Goal: Use online tool/utility: Utilize a website feature to perform a specific function

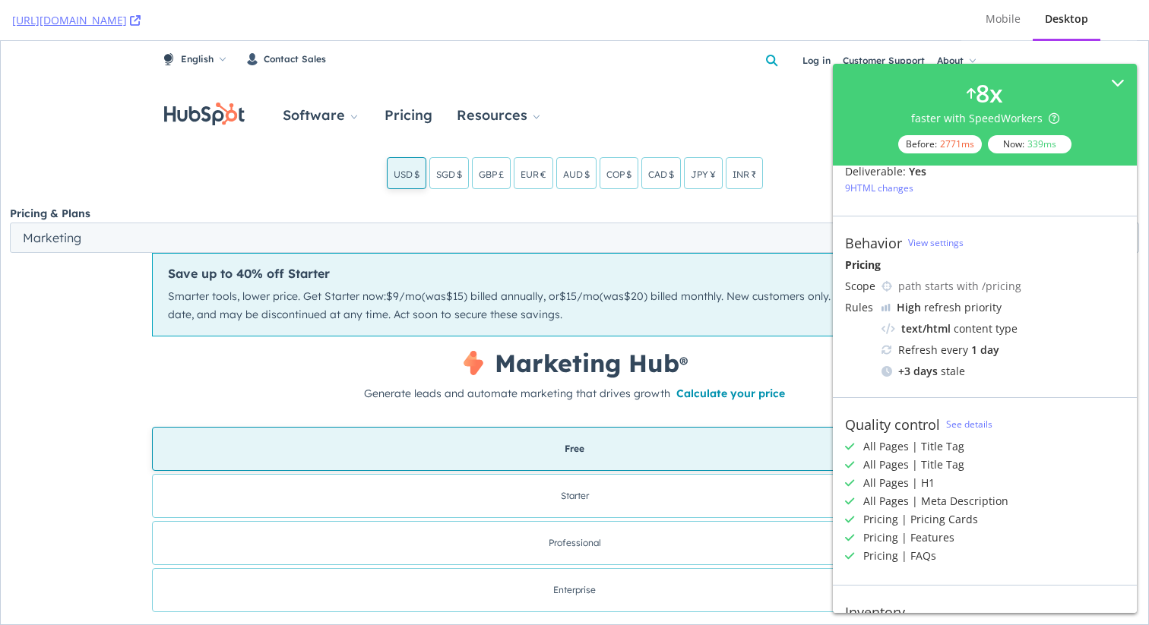
scroll to position [142, 0]
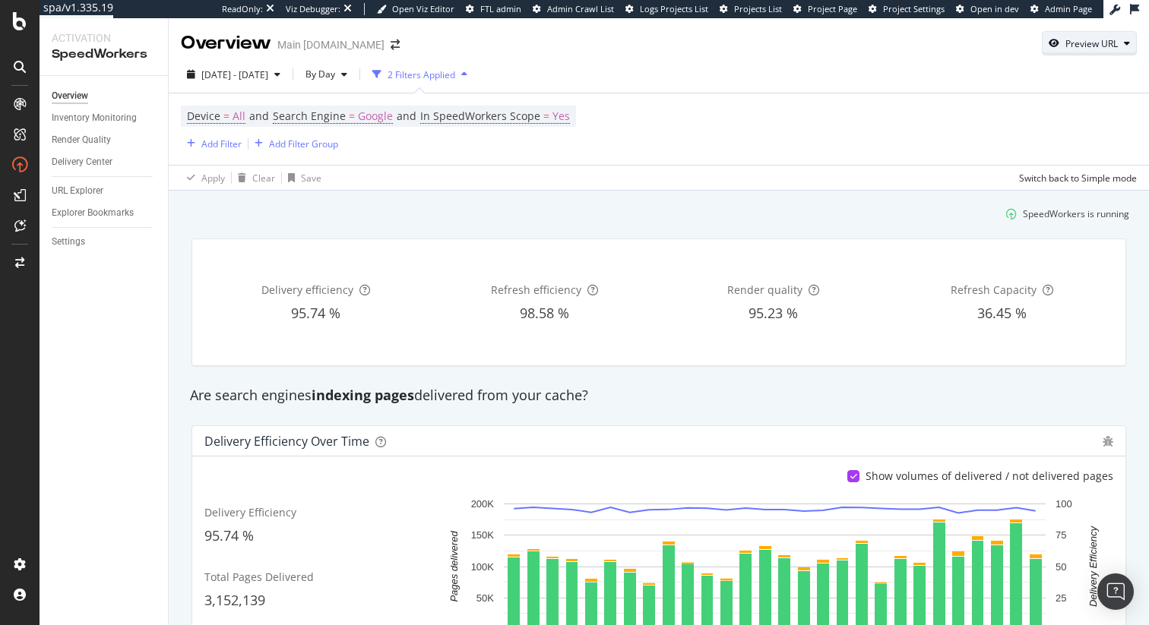
click at [1091, 50] on div "Preview URL" at bounding box center [1089, 43] width 93 height 21
click at [1067, 116] on input "url" at bounding box center [1043, 113] width 166 height 27
paste input "https://www.att.com/"
type input "https://www.att.com/"
click at [1115, 147] on div "Preview" at bounding box center [1108, 142] width 33 height 13
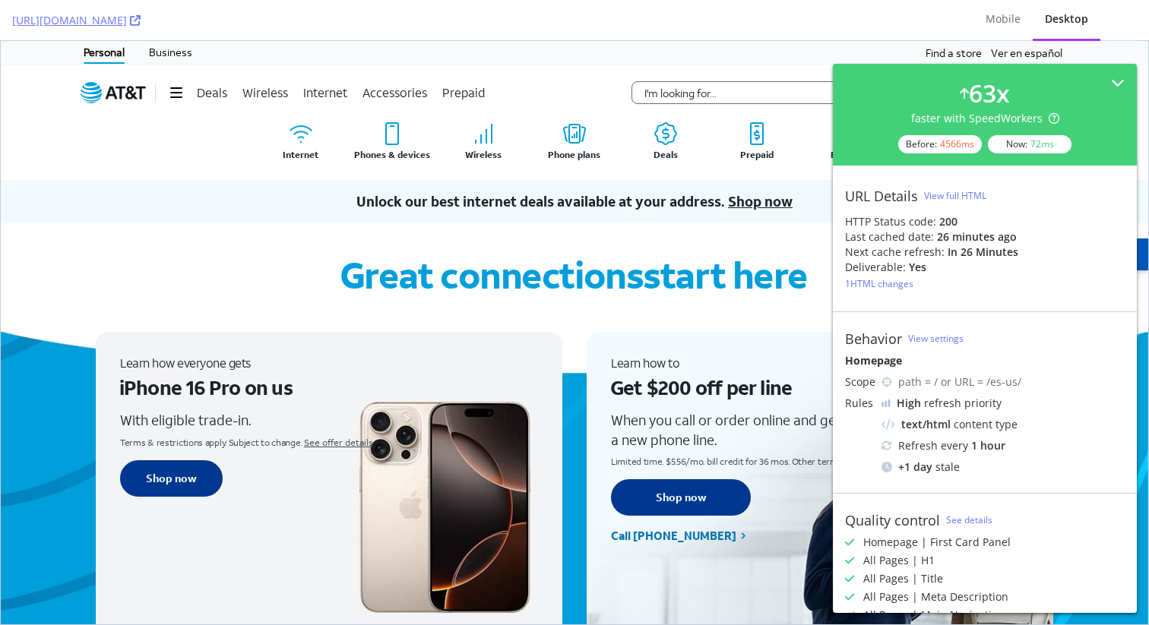
click at [964, 195] on div "View full HTML" at bounding box center [955, 195] width 62 height 13
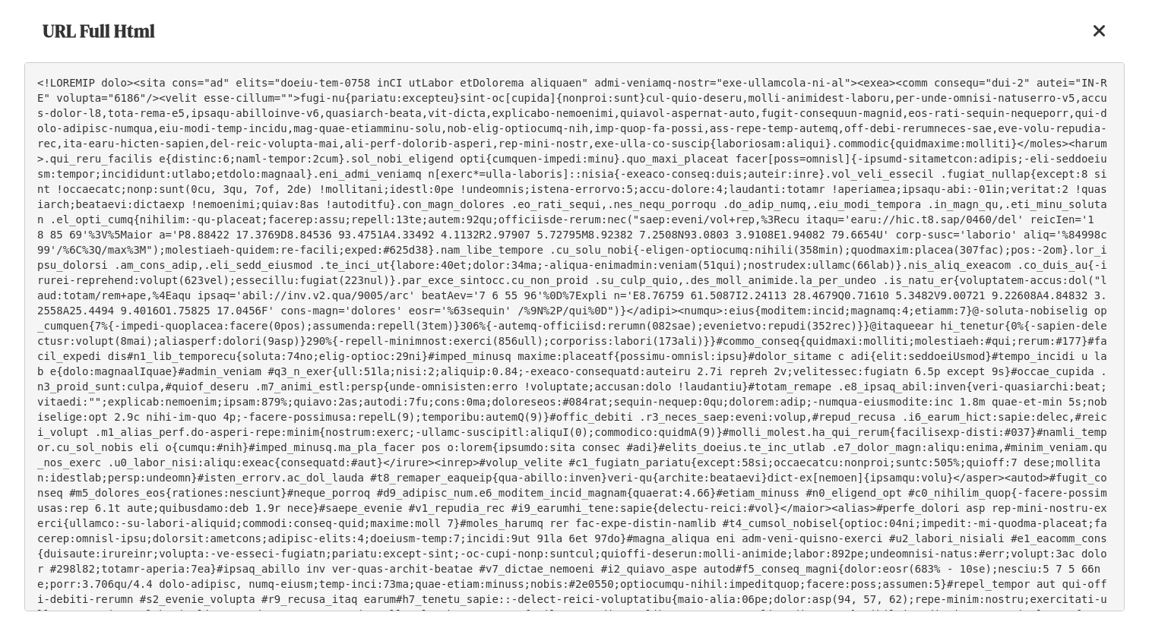
scroll to position [4670, 0]
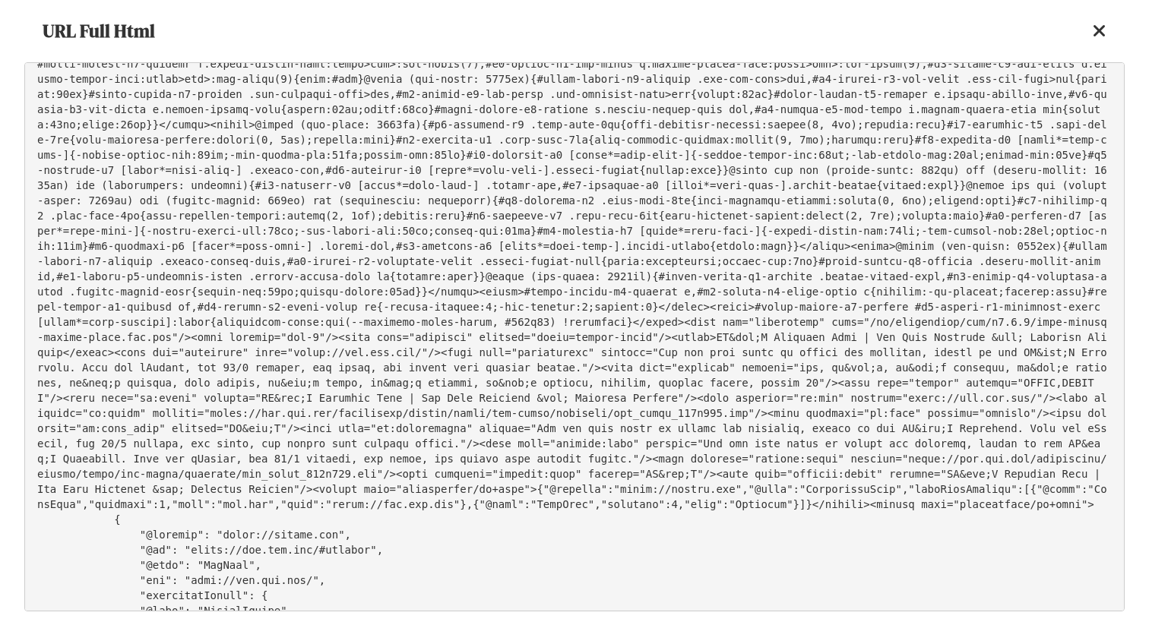
click at [1101, 33] on icon at bounding box center [1100, 31] width 14 height 18
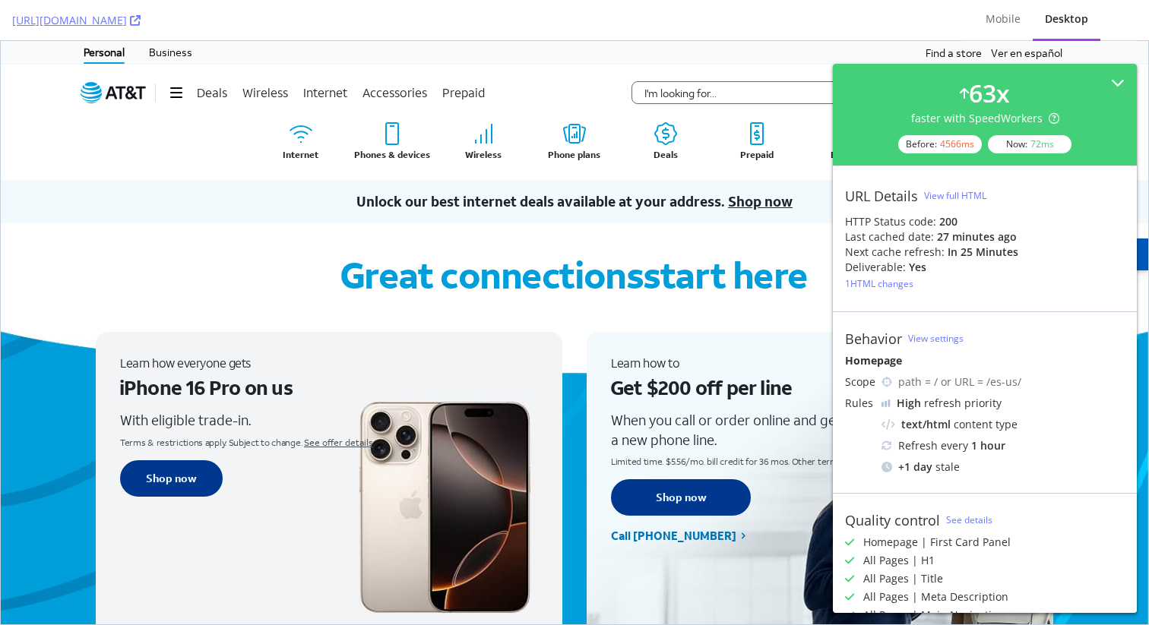
click at [970, 194] on div "View full HTML" at bounding box center [955, 195] width 62 height 13
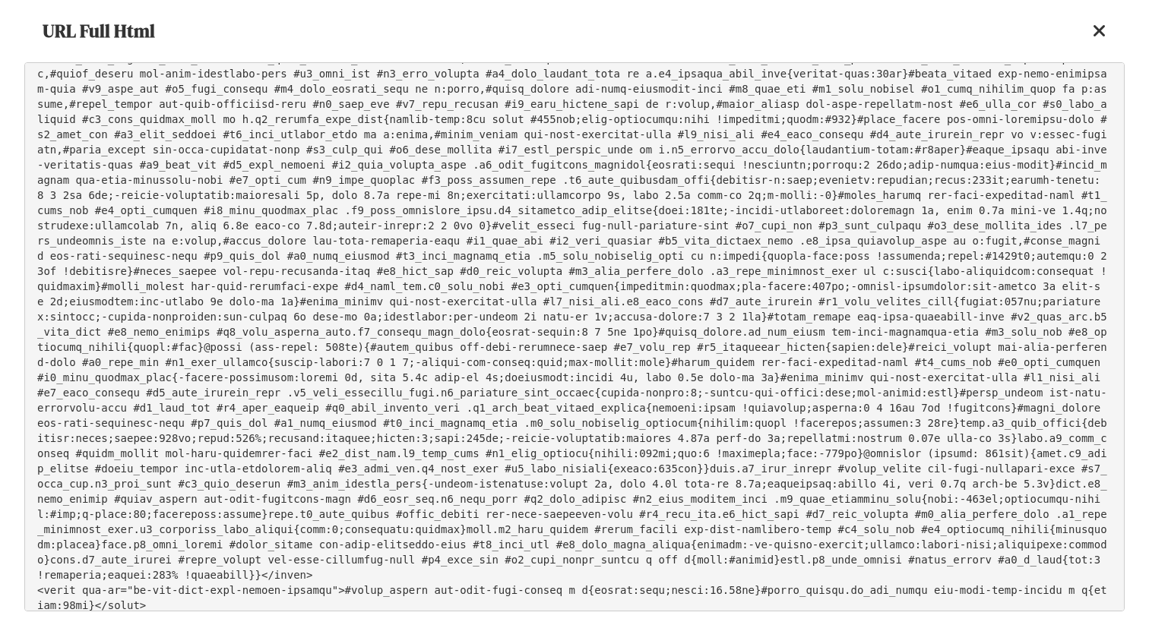
scroll to position [15794, 0]
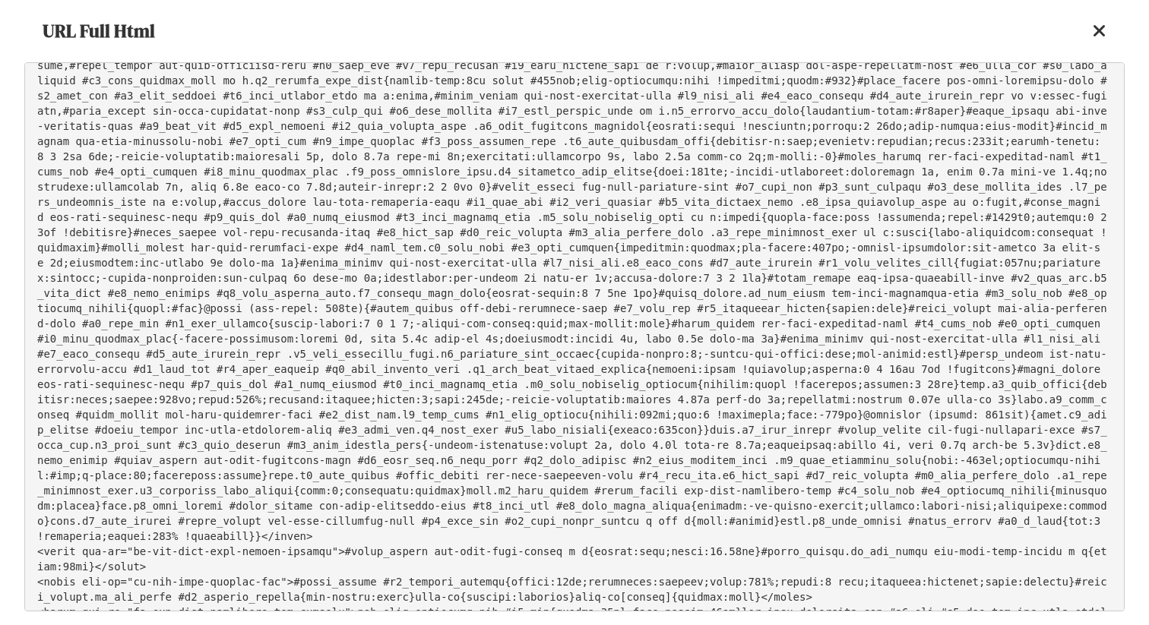
click at [614, 190] on pre at bounding box center [574, 336] width 1100 height 549
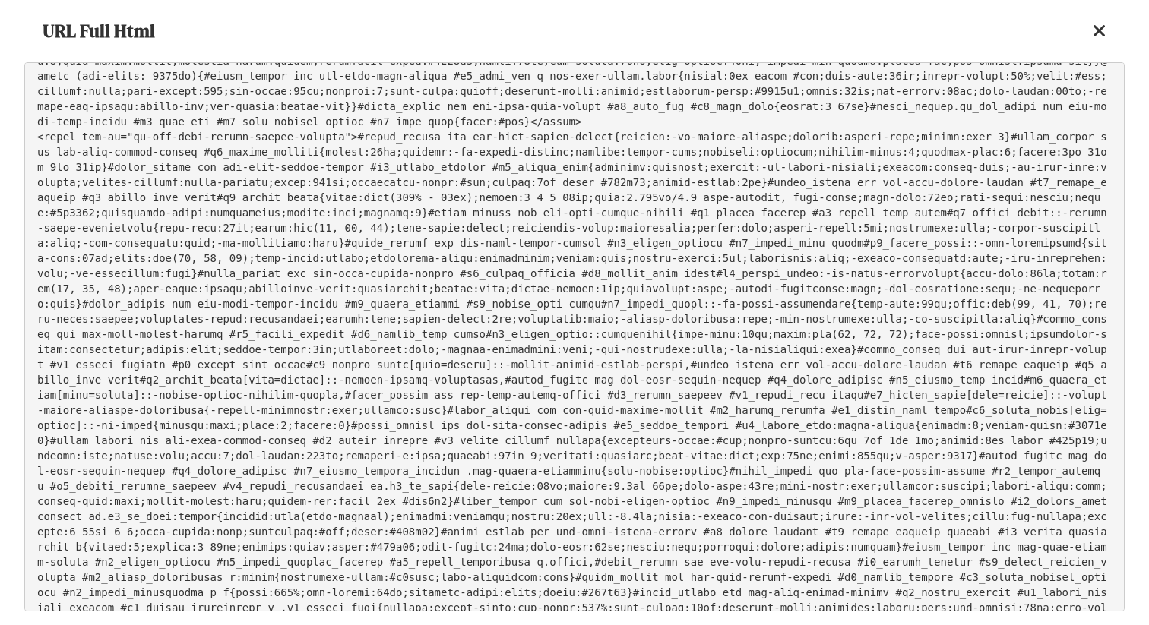
scroll to position [13991, 0]
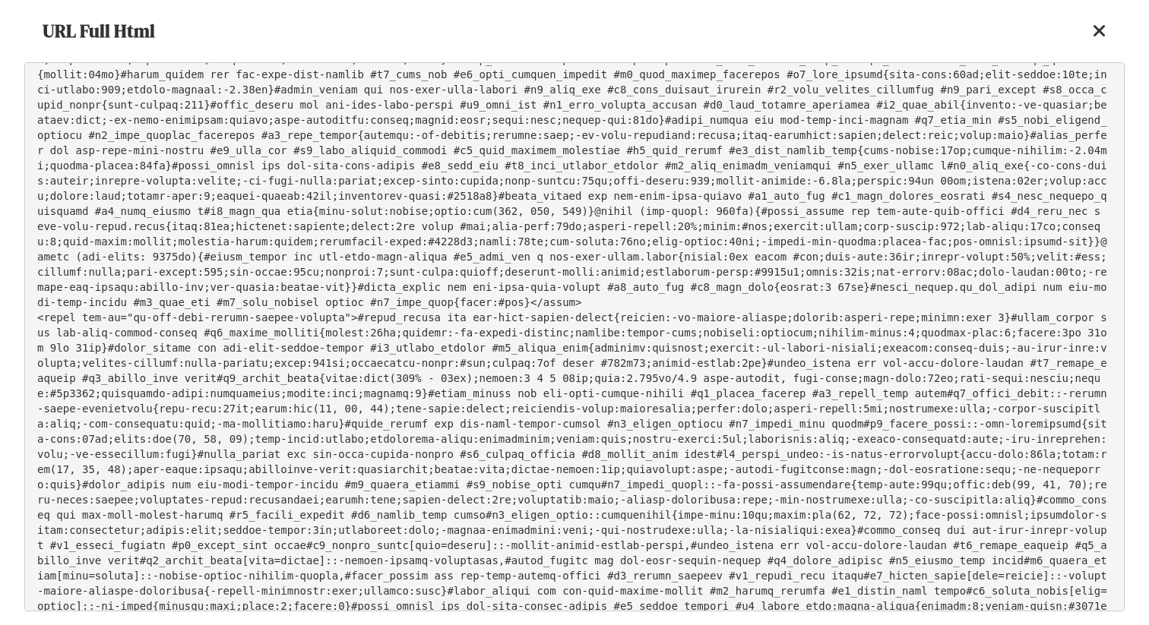
click at [614, 190] on pre at bounding box center [574, 336] width 1100 height 549
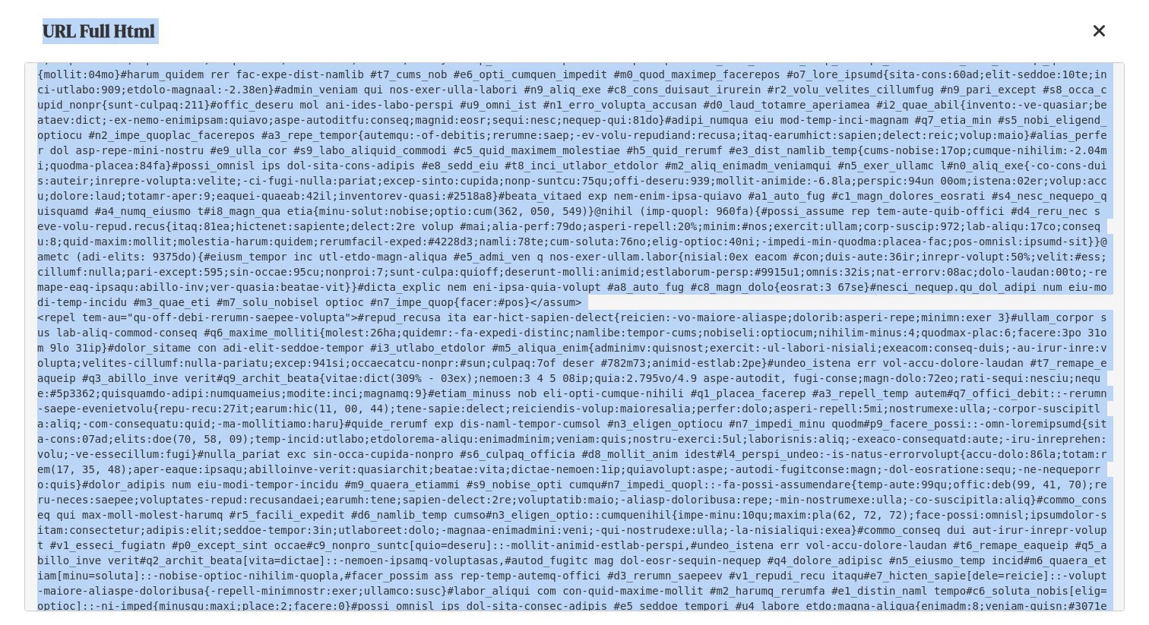
click at [673, 239] on pre at bounding box center [574, 336] width 1100 height 549
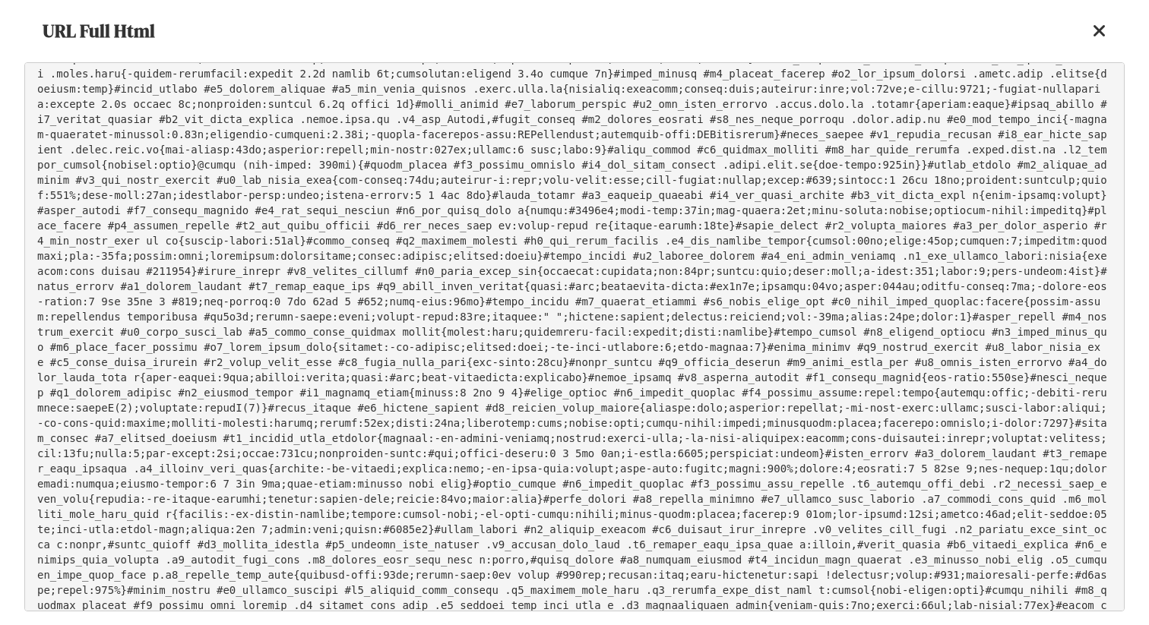
scroll to position [12337, 0]
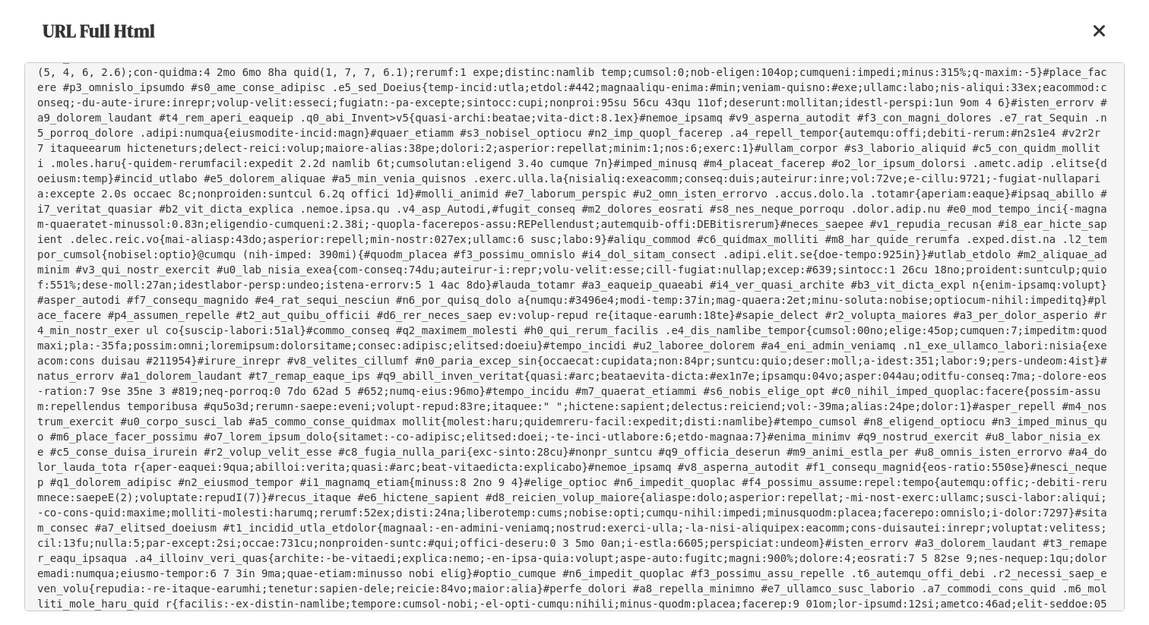
click at [1117, 250] on pre at bounding box center [574, 336] width 1100 height 549
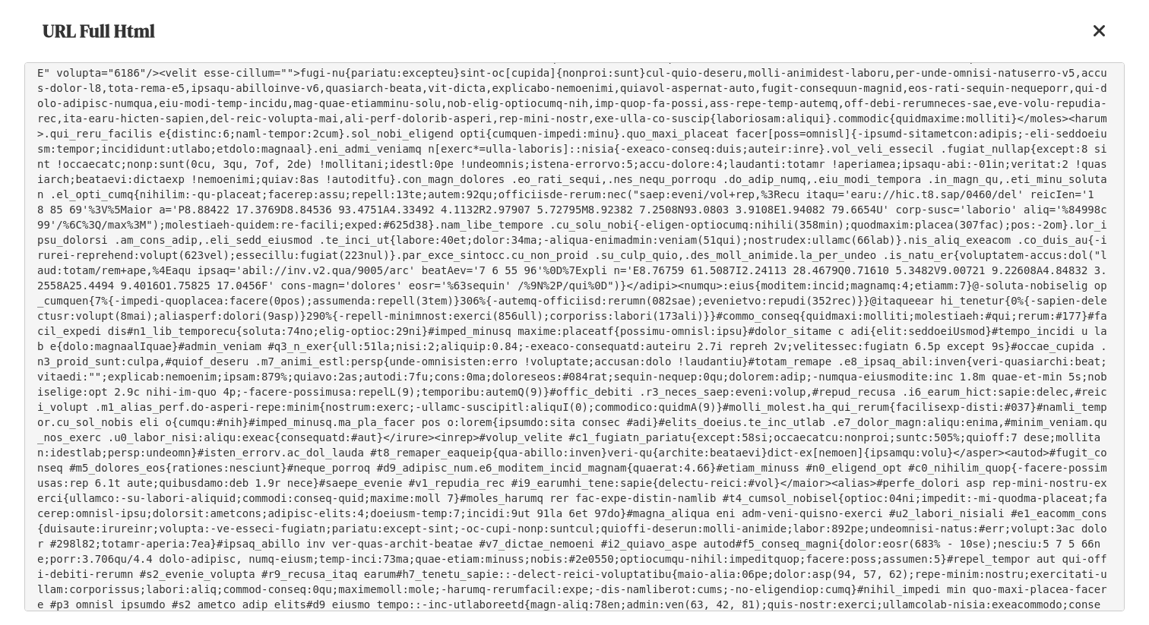
scroll to position [0, 0]
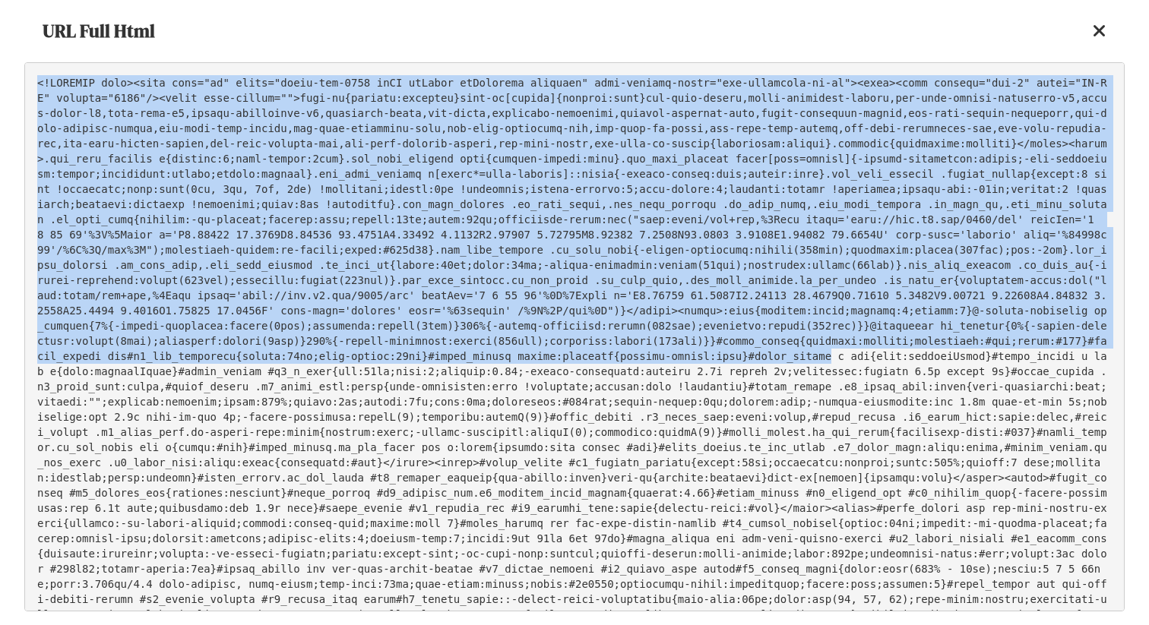
drag, startPoint x: 35, startPoint y: 81, endPoint x: 828, endPoint y: 355, distance: 839.5
click at [828, 355] on pre at bounding box center [574, 336] width 1100 height 549
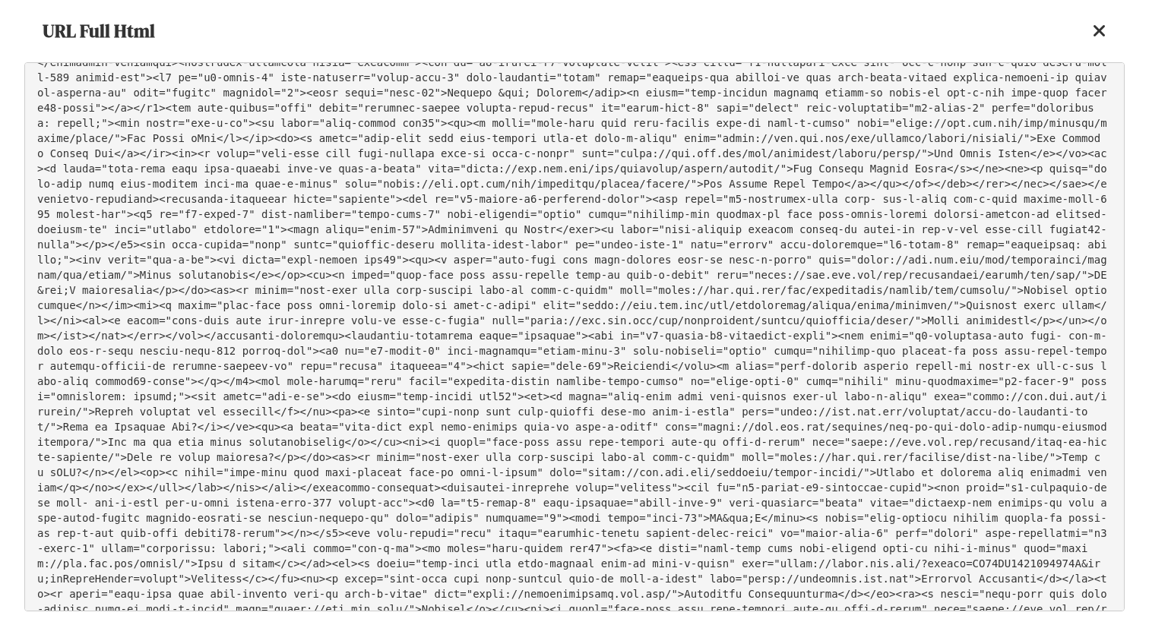
scroll to position [35862, 0]
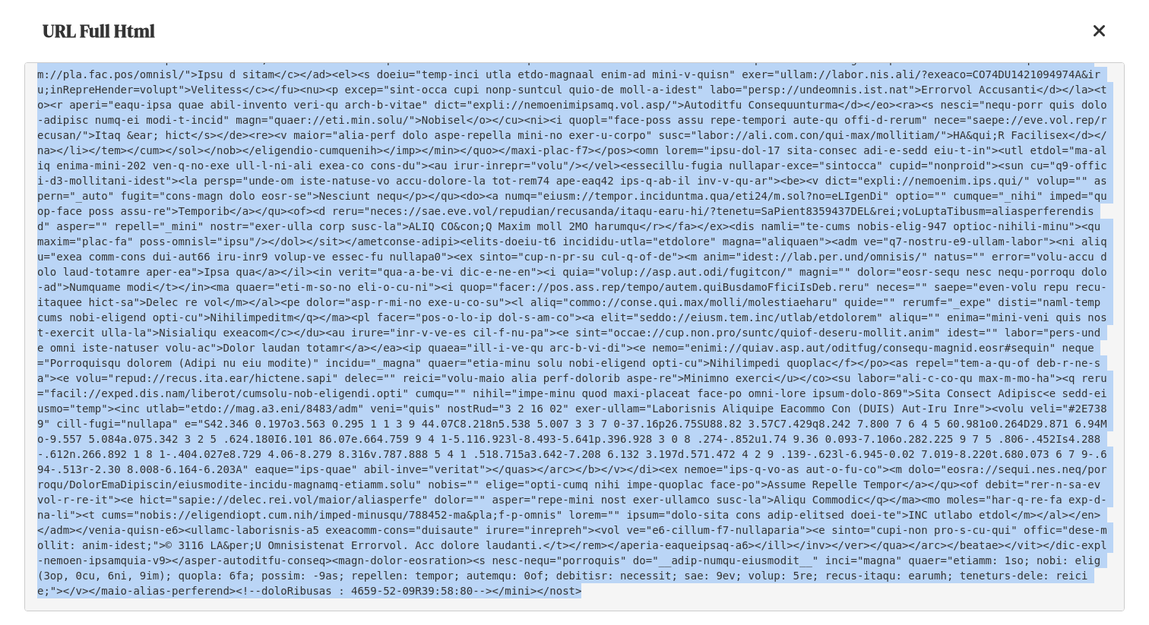
click at [672, 590] on pre at bounding box center [574, 336] width 1100 height 549
copy pre "<!DOCTYPE html><html lang="en" class="theme-att-2022 isPC isTouch isPortrait hy…"
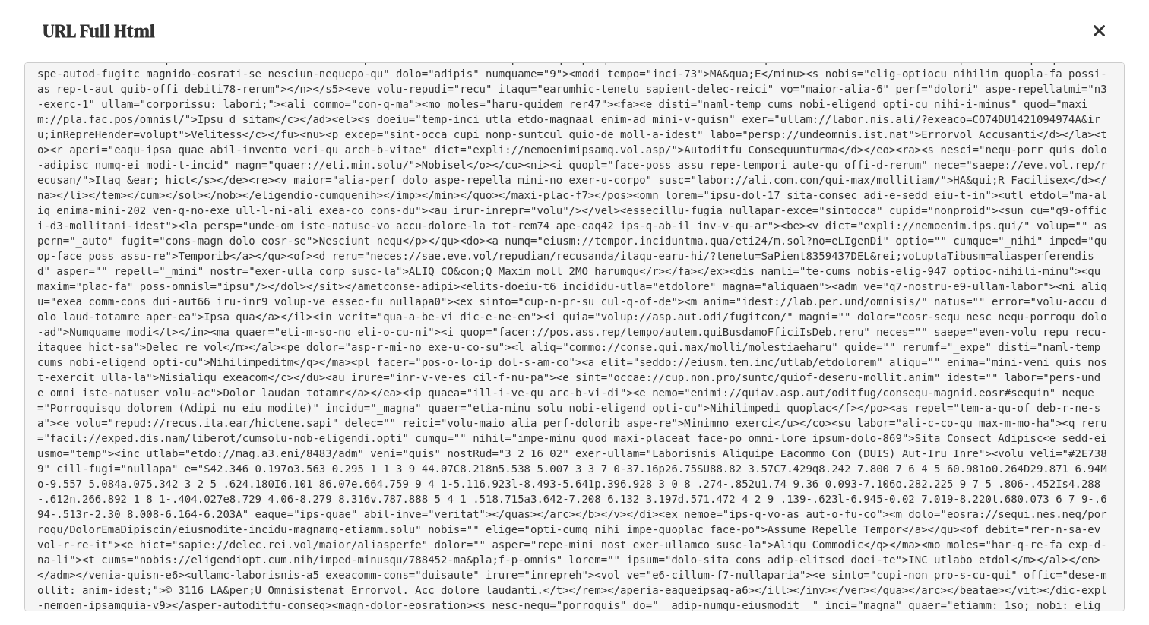
scroll to position [29231, 0]
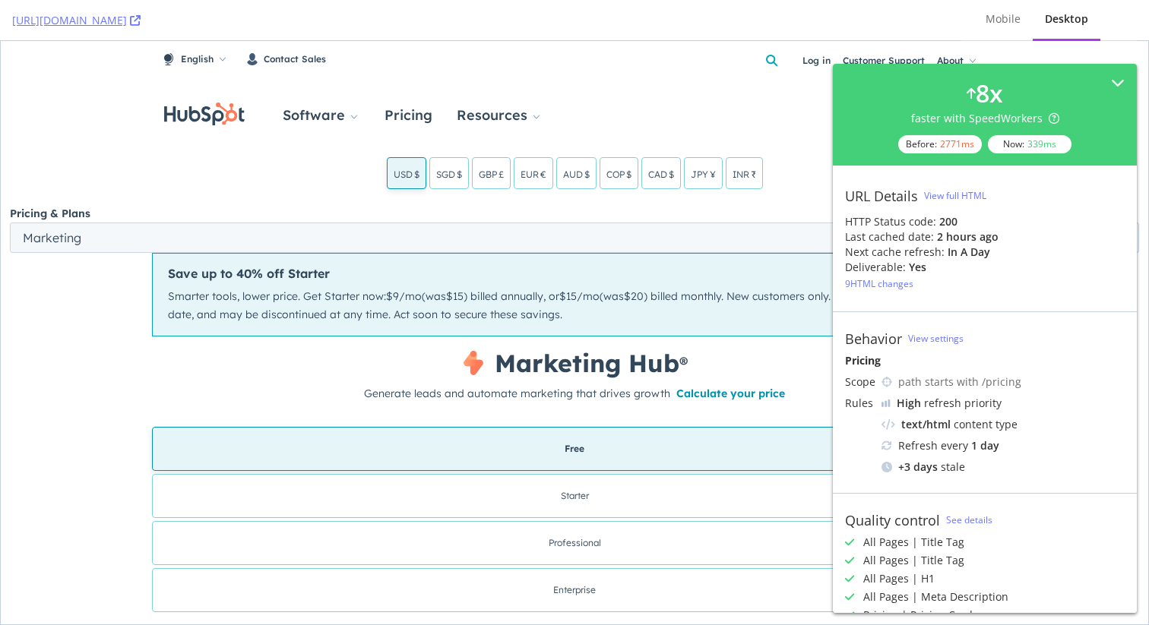
scroll to position [142, 0]
